Goal: Navigation & Orientation: Find specific page/section

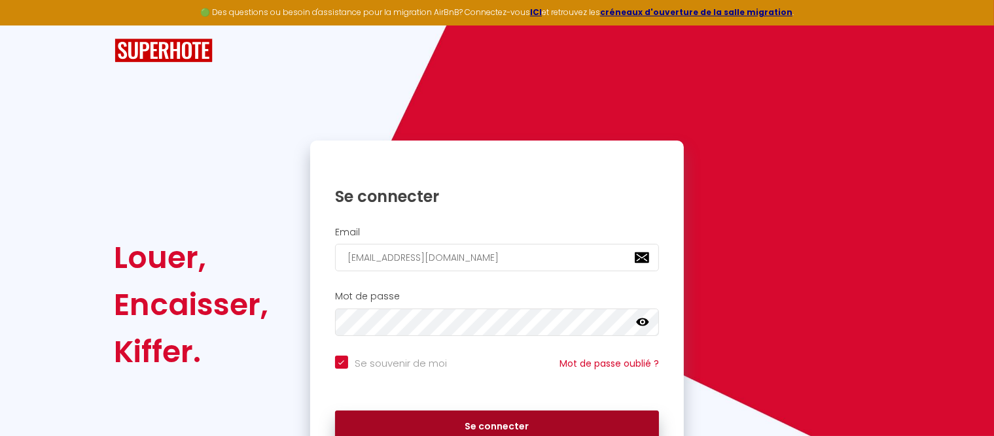
click at [489, 436] on button "Se connecter" at bounding box center [497, 427] width 325 height 33
checkbox input "true"
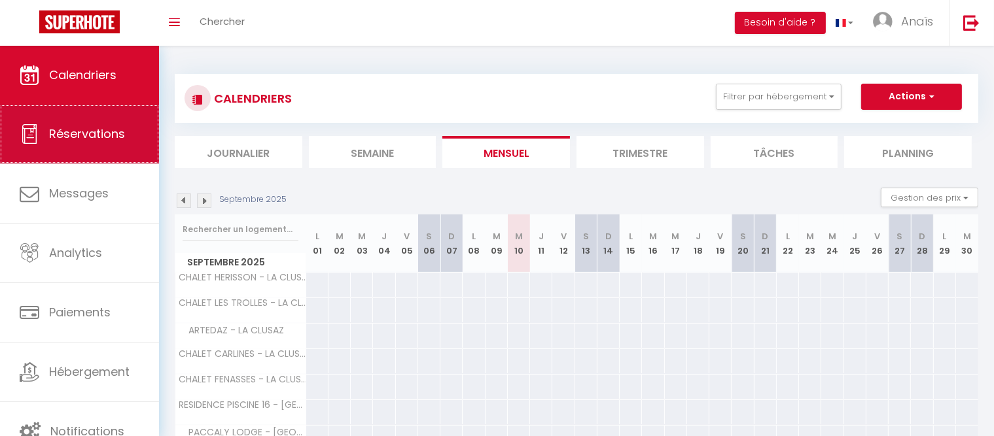
click at [98, 147] on link "Réservations" at bounding box center [79, 134] width 159 height 59
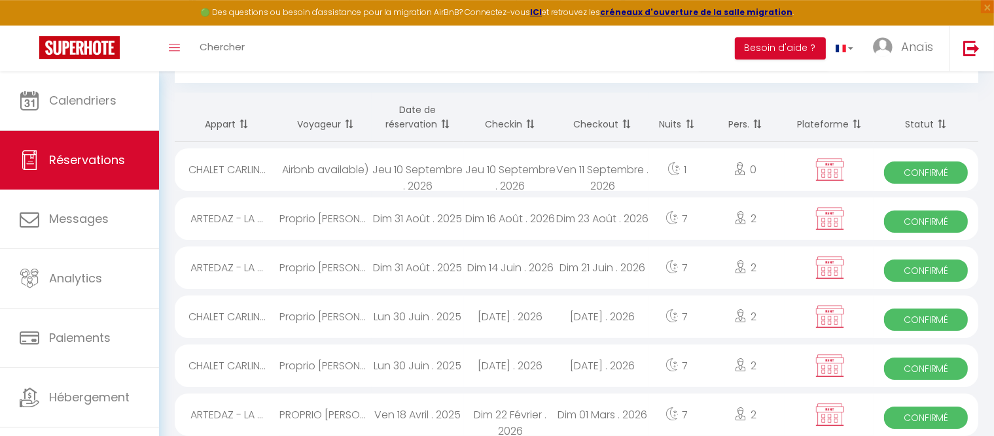
scroll to position [122, 0]
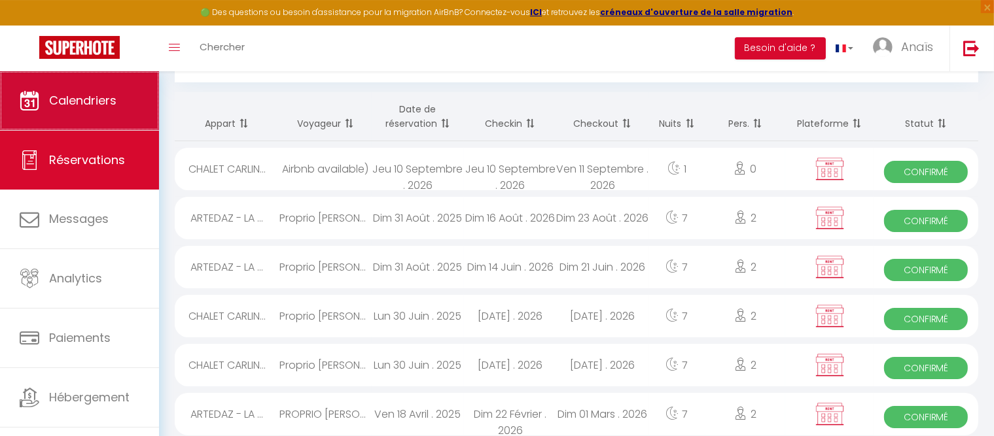
click at [91, 107] on span "Calendriers" at bounding box center [82, 100] width 67 height 16
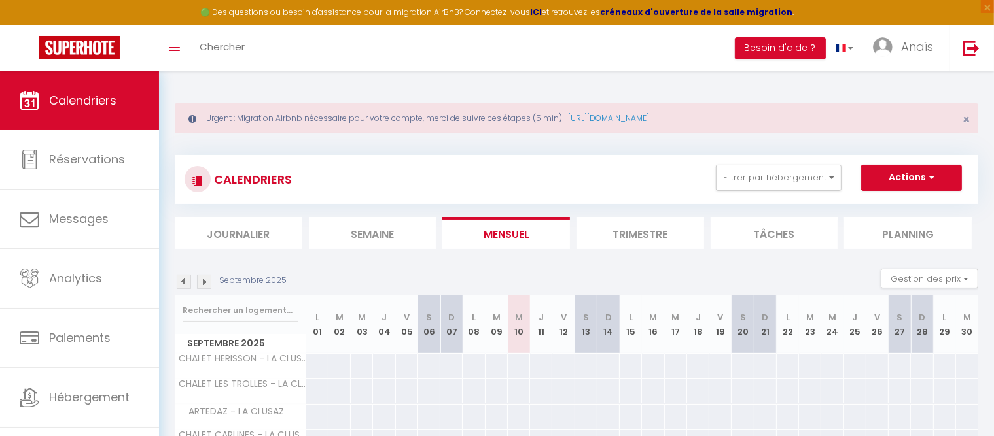
click at [205, 279] on img at bounding box center [204, 282] width 14 height 14
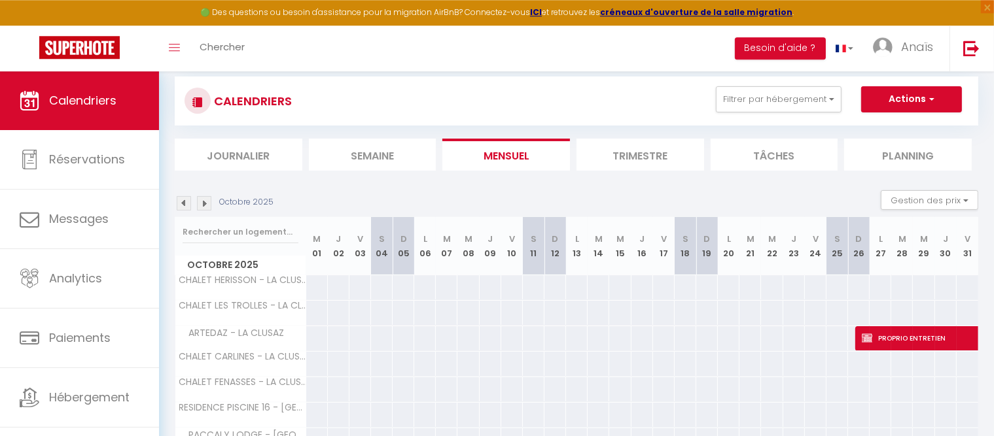
scroll to position [79, 0]
click at [200, 203] on img at bounding box center [204, 203] width 14 height 14
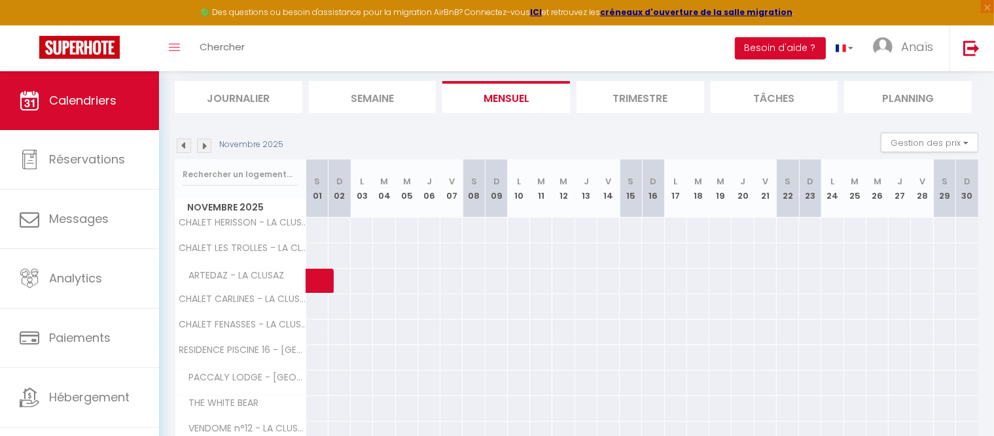
scroll to position [137, 0]
click at [206, 142] on img at bounding box center [204, 144] width 14 height 14
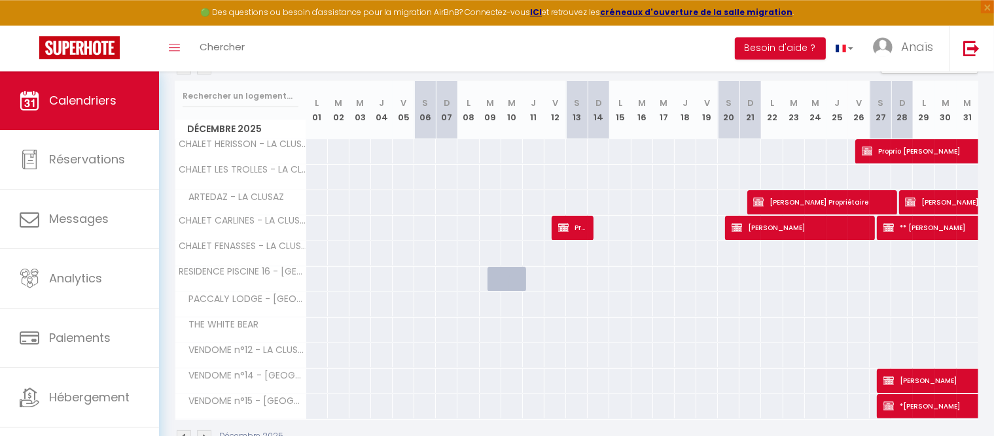
scroll to position [249, 0]
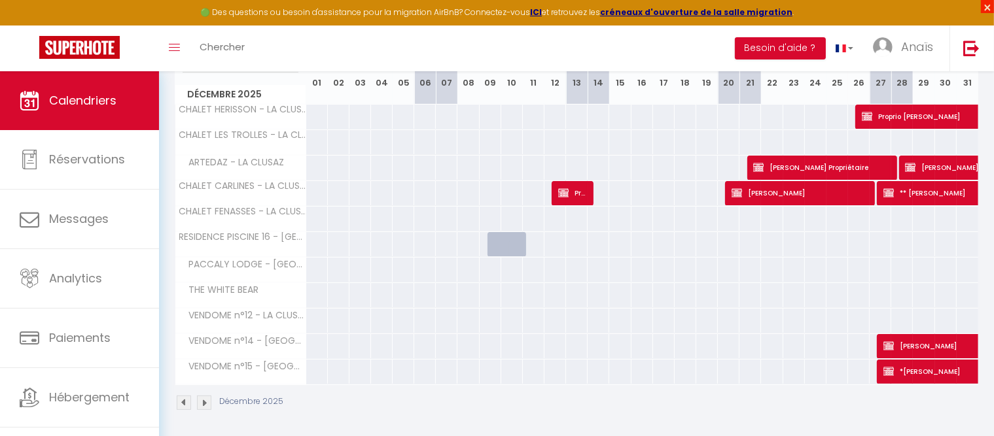
click at [984, 6] on span "×" at bounding box center [987, 6] width 13 height 13
